Goal: Book appointment/travel/reservation

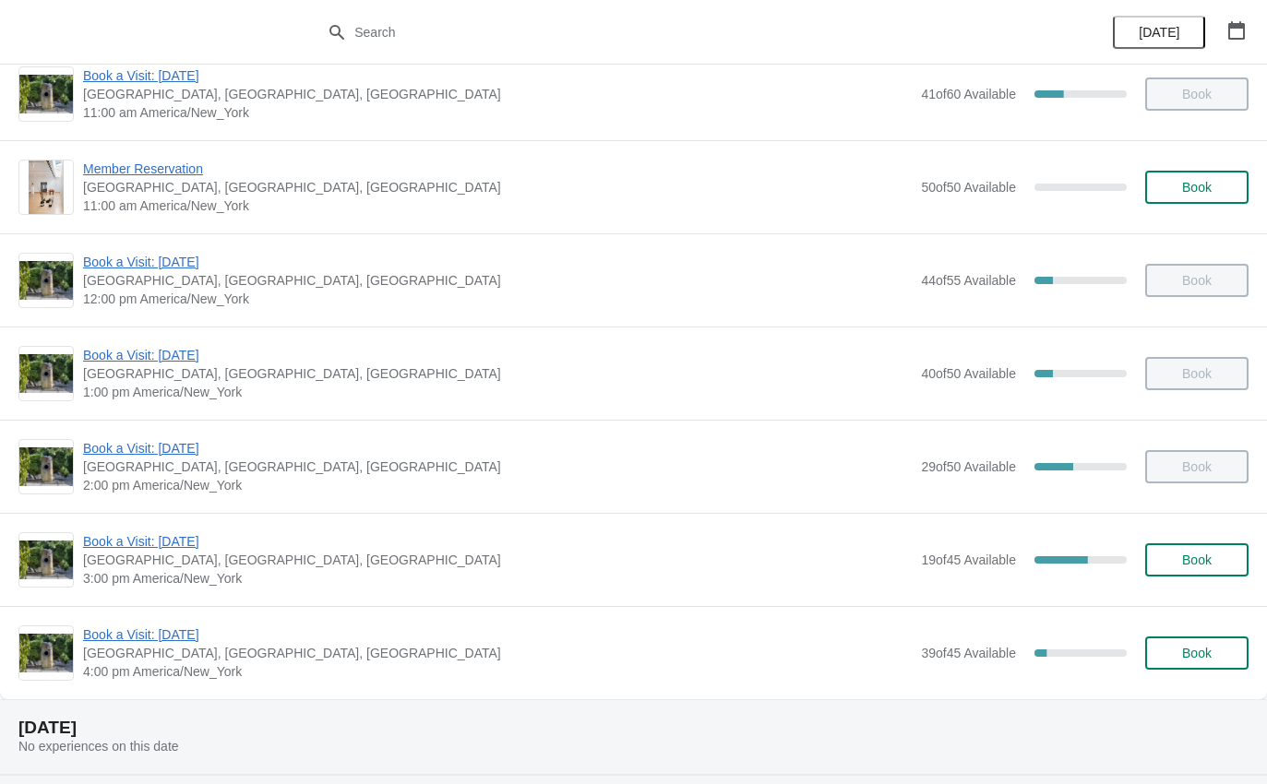
scroll to position [124, 0]
click at [167, 632] on span "Book a Visit: [DATE]" at bounding box center [497, 634] width 828 height 18
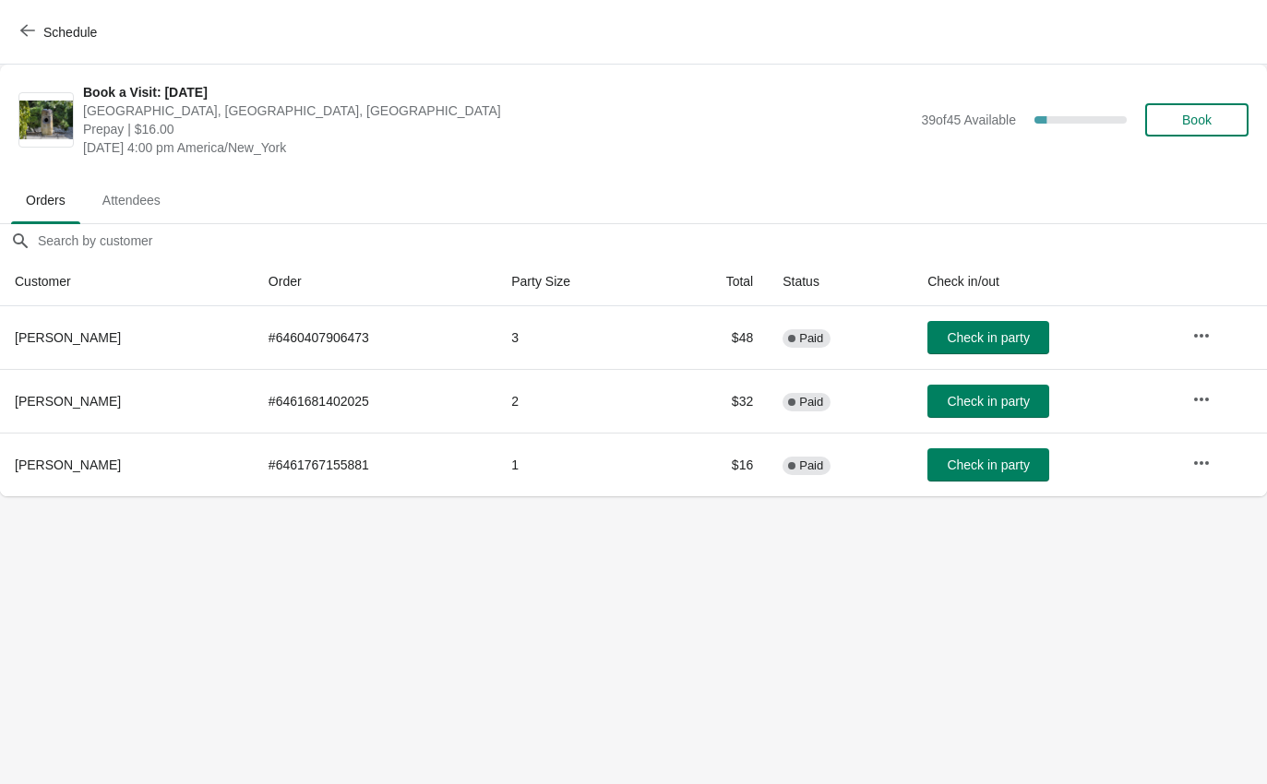
click at [1000, 402] on span "Check in party" at bounding box center [988, 401] width 82 height 15
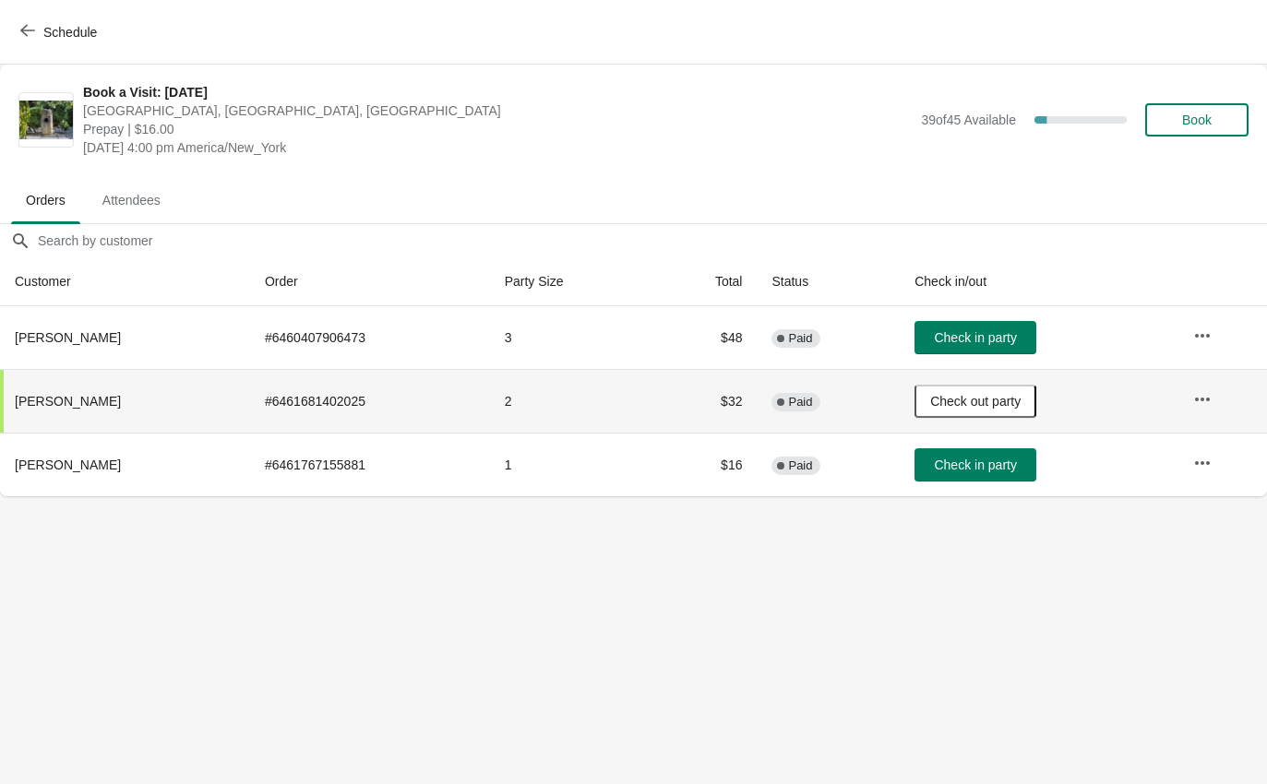
click at [34, 20] on button "Schedule" at bounding box center [60, 32] width 102 height 33
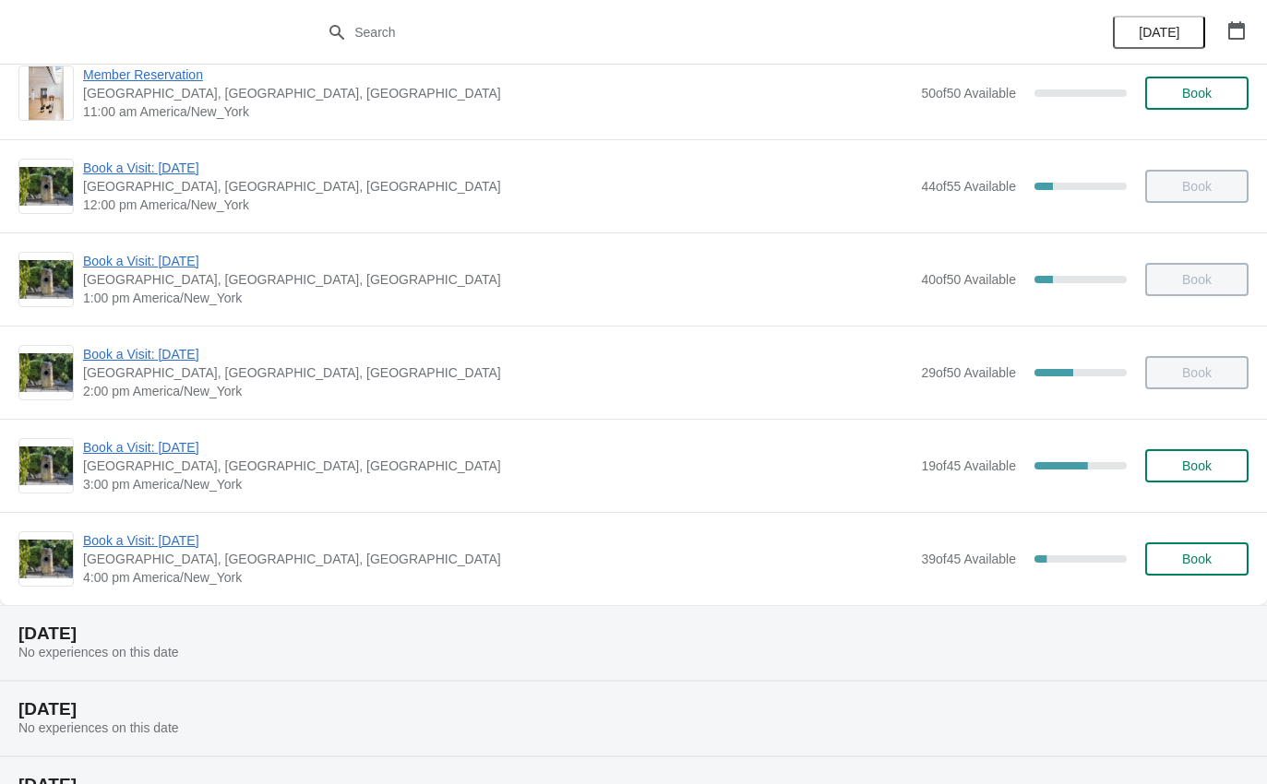
scroll to position [218, 0]
click at [185, 537] on span "Book a Visit: [DATE]" at bounding box center [497, 539] width 828 height 18
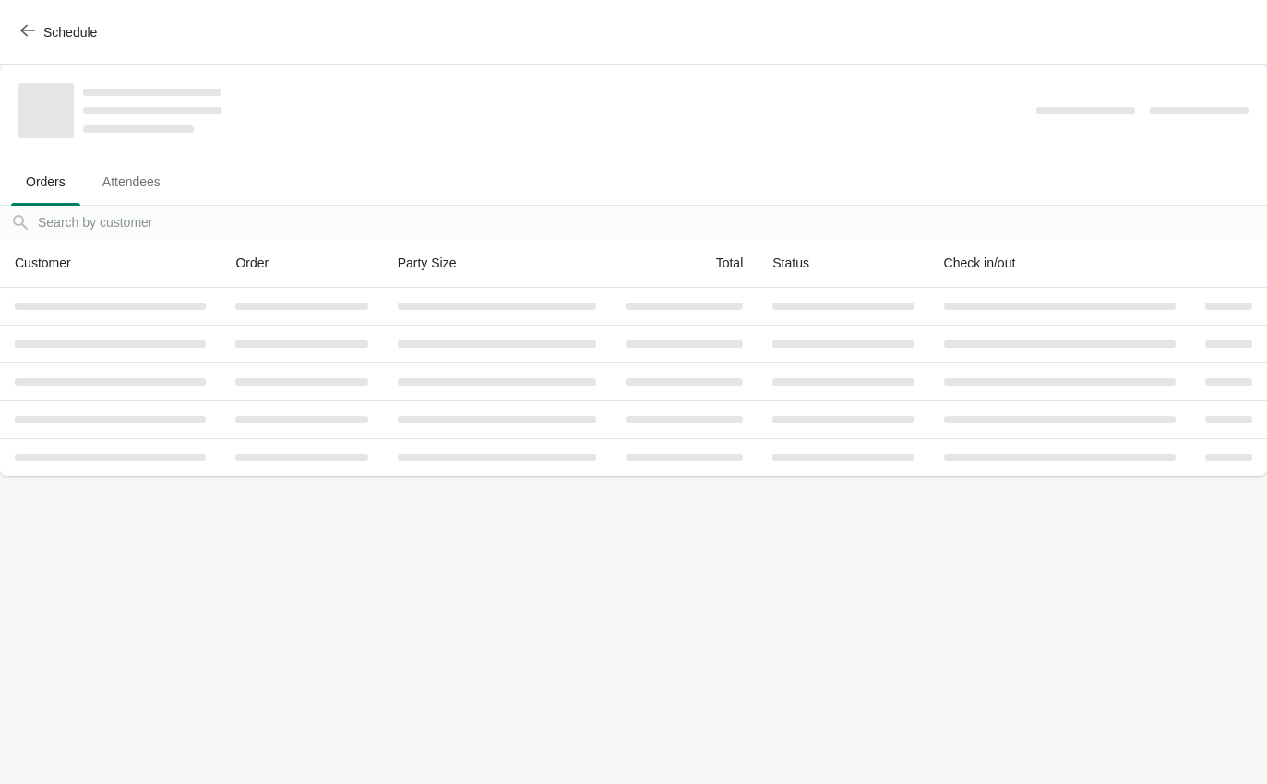
scroll to position [0, 0]
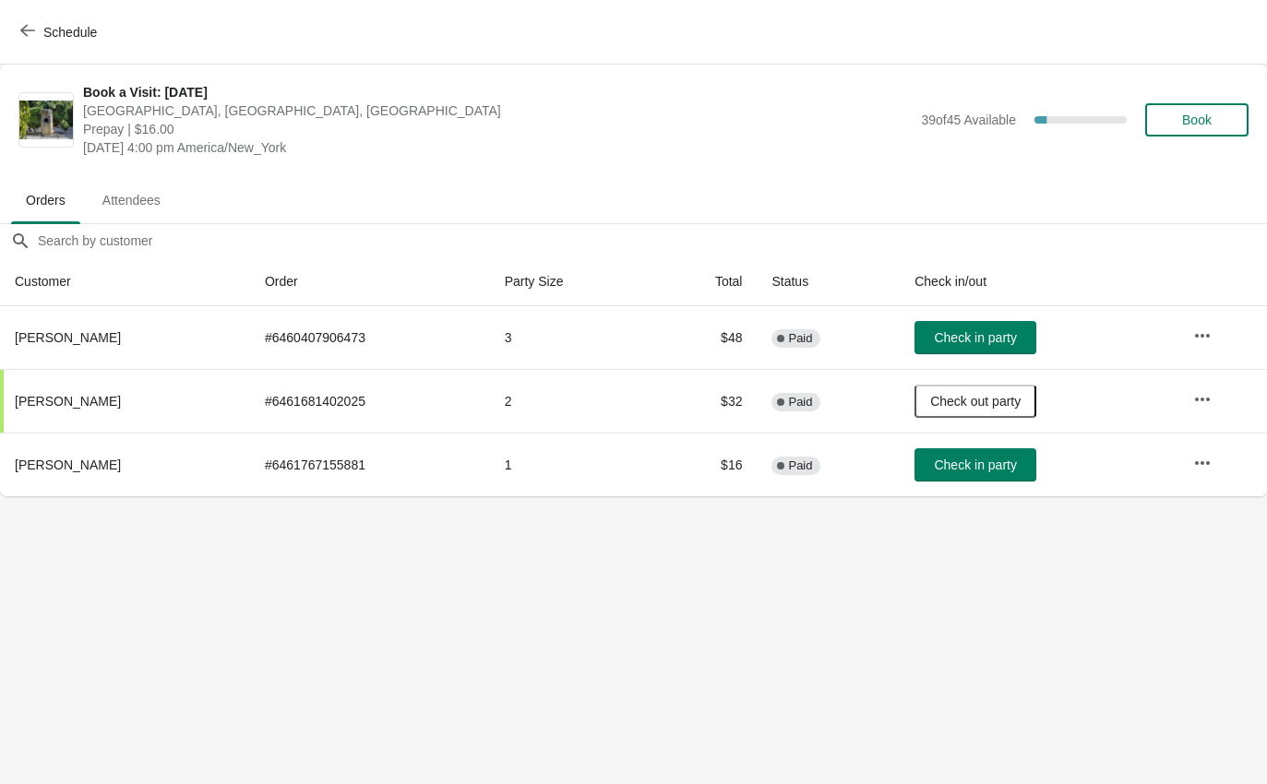
click at [1012, 335] on span "Check in party" at bounding box center [975, 337] width 82 height 15
click at [39, 44] on button "Schedule" at bounding box center [60, 32] width 102 height 33
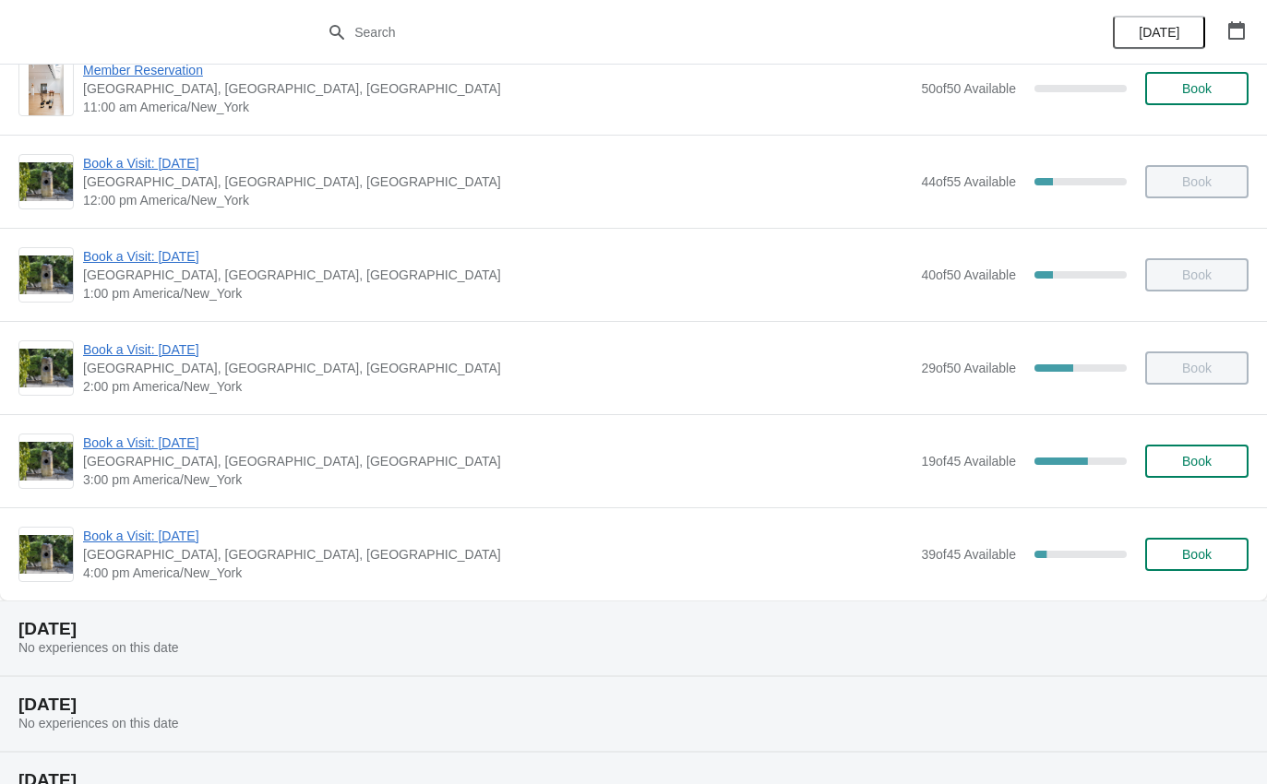
scroll to position [226, 0]
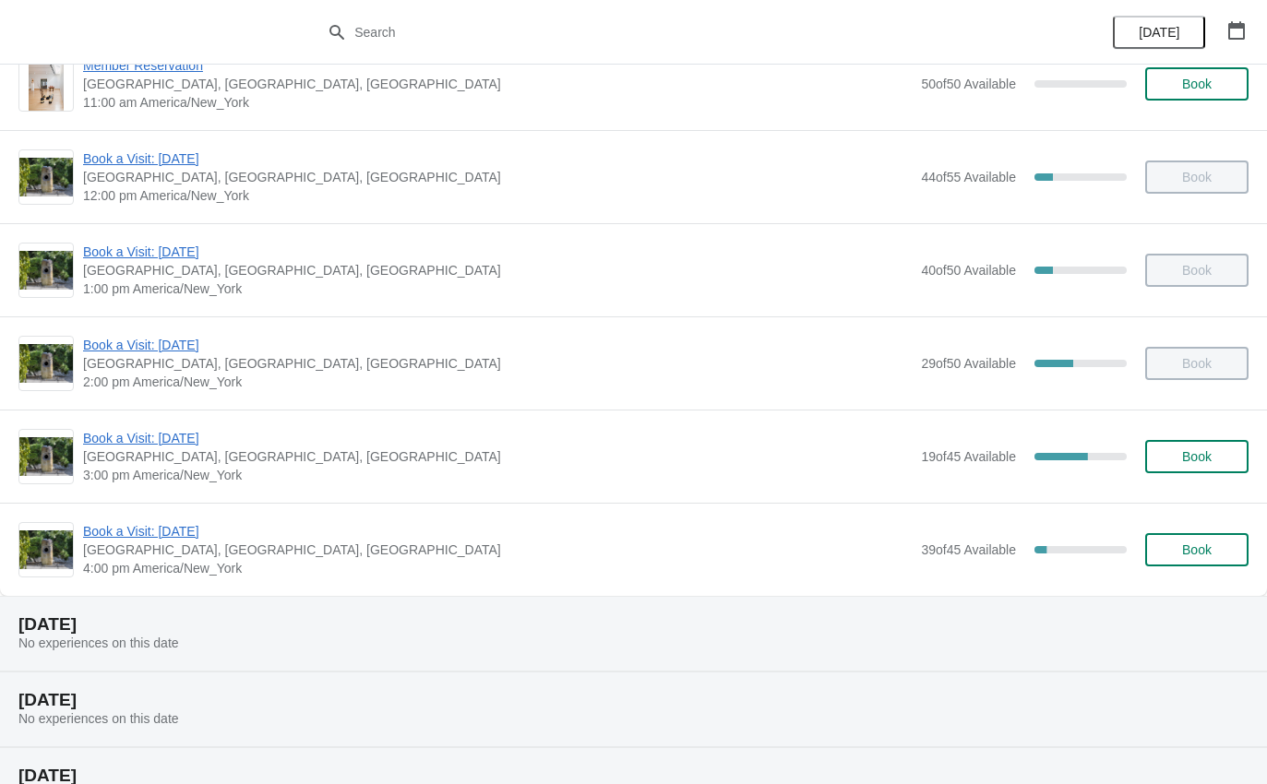
click at [216, 512] on div "Book a Visit: [DATE][GEOGRAPHIC_DATA], [STREET_ADDRESS] 4:00 pm [GEOGRAPHIC_DAT…" at bounding box center [633, 549] width 1267 height 93
click at [215, 531] on span "Book a Visit: [DATE]" at bounding box center [497, 531] width 828 height 18
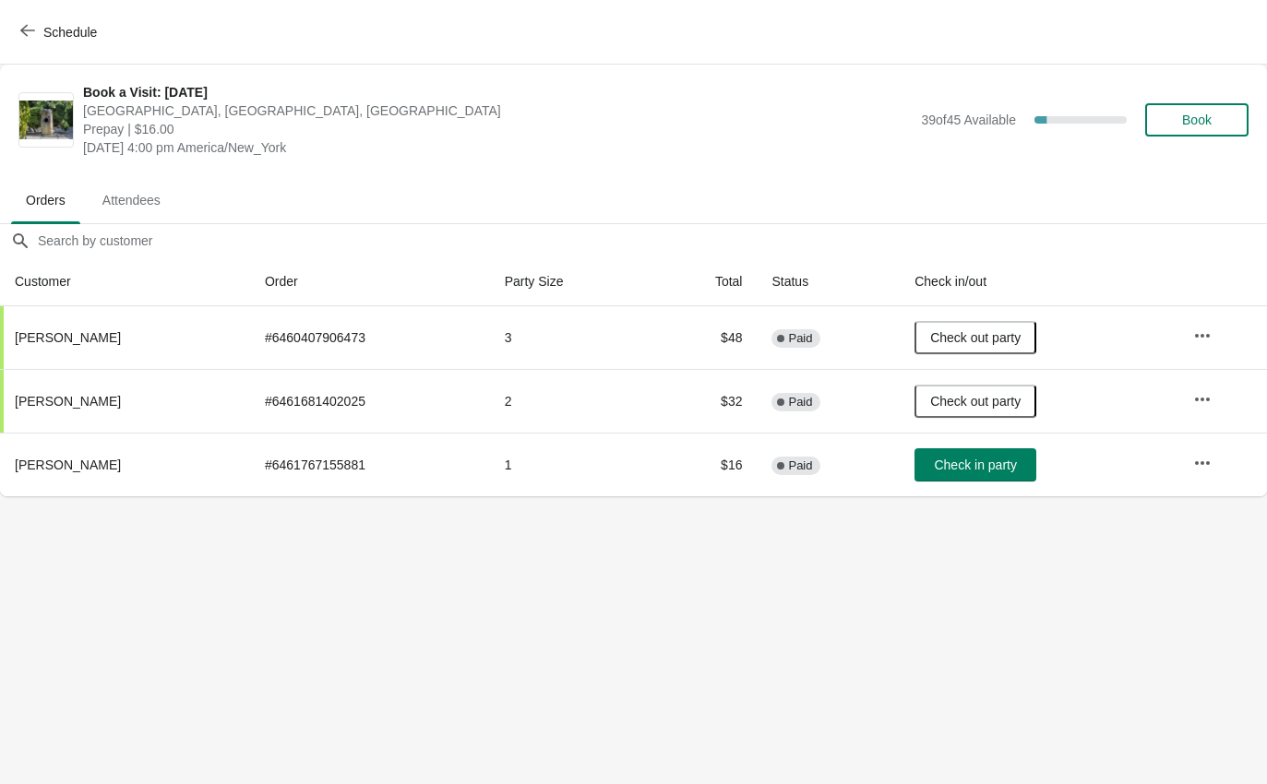
click at [1016, 458] on span "Check in party" at bounding box center [975, 465] width 82 height 15
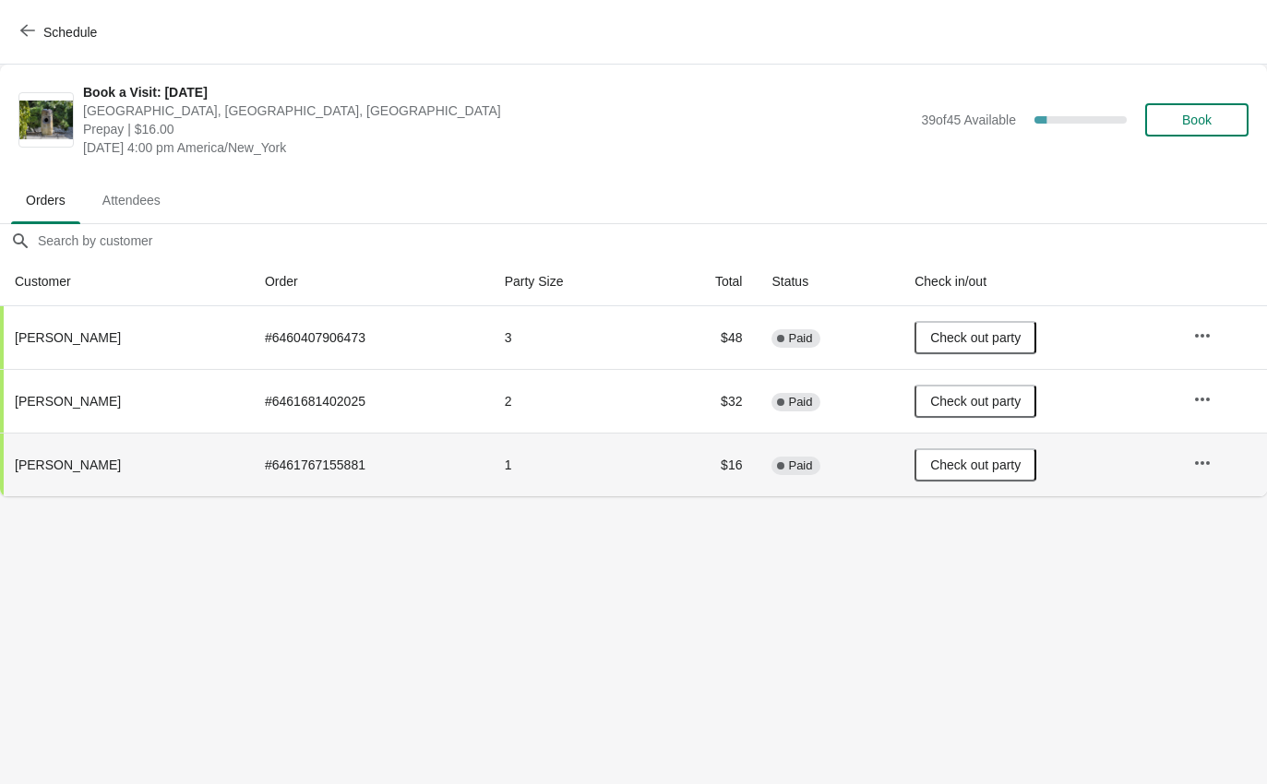
click at [48, 33] on span "Schedule" at bounding box center [70, 32] width 54 height 15
